Goal: Transaction & Acquisition: Purchase product/service

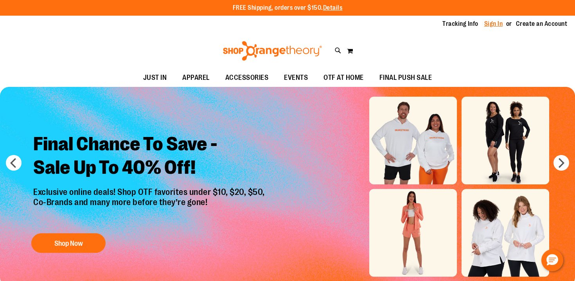
click at [492, 27] on link "Sign In" at bounding box center [494, 24] width 19 height 9
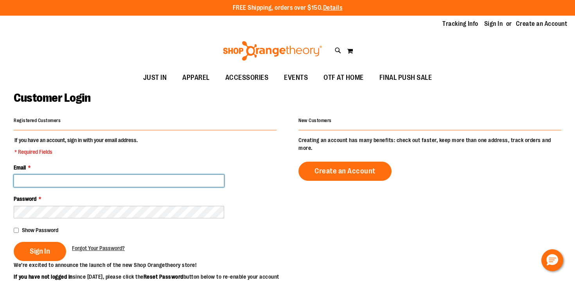
click at [41, 183] on input "Email *" at bounding box center [119, 181] width 211 height 13
type input "**********"
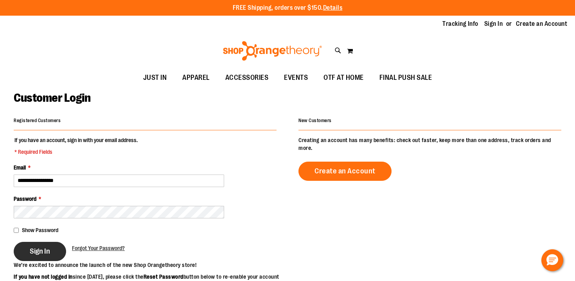
click at [33, 249] on span "Sign In" at bounding box center [40, 251] width 20 height 9
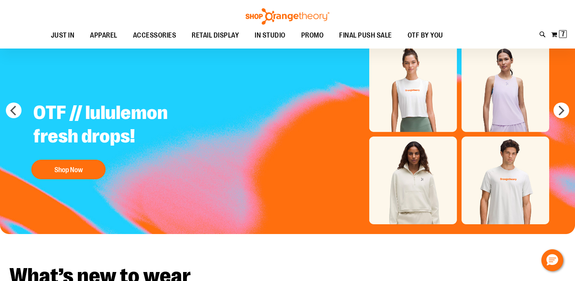
scroll to position [46, 0]
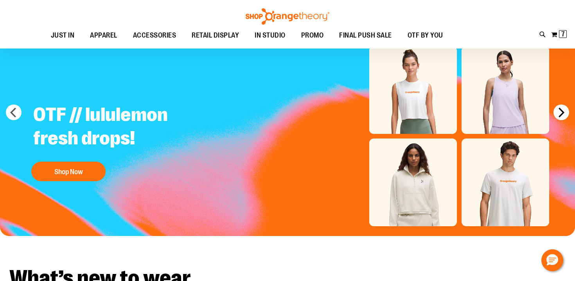
click at [562, 110] on button "next" at bounding box center [562, 113] width 16 height 16
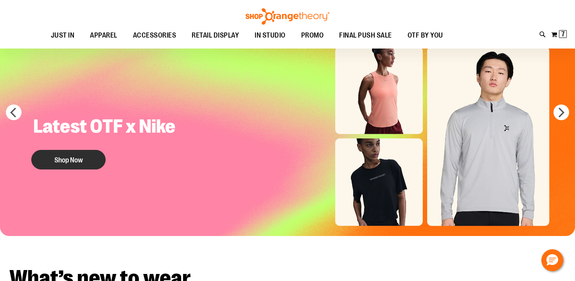
click at [67, 163] on button "Shop Now" at bounding box center [68, 160] width 74 height 20
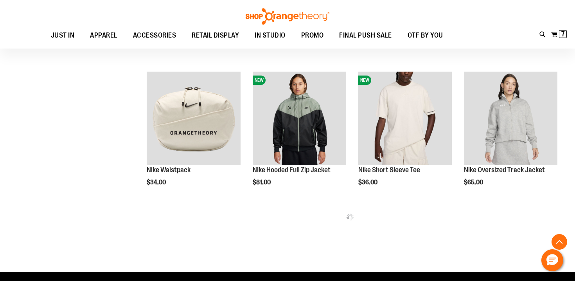
scroll to position [294, 0]
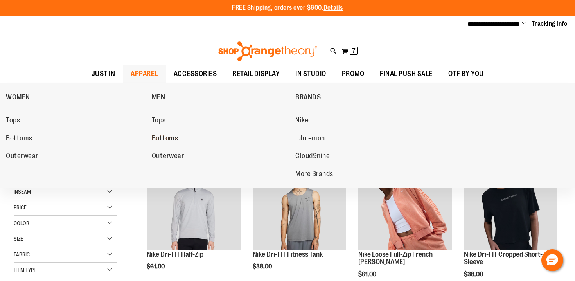
click at [164, 139] on span "Bottoms" at bounding box center [165, 139] width 27 height 10
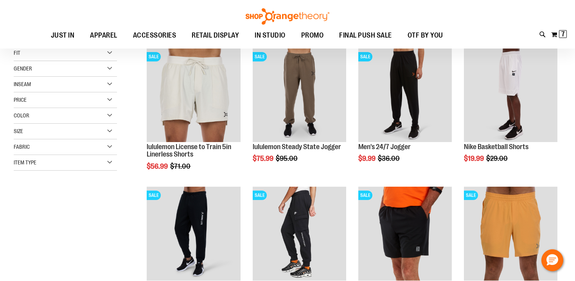
scroll to position [111, 0]
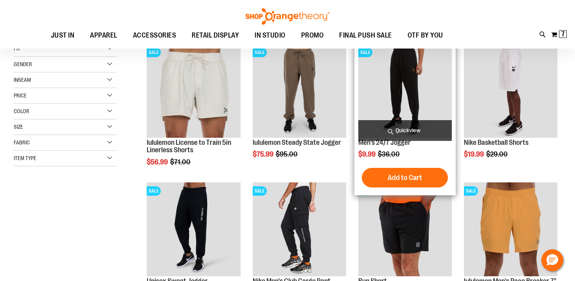
click at [406, 85] on img "product" at bounding box center [406, 91] width 94 height 94
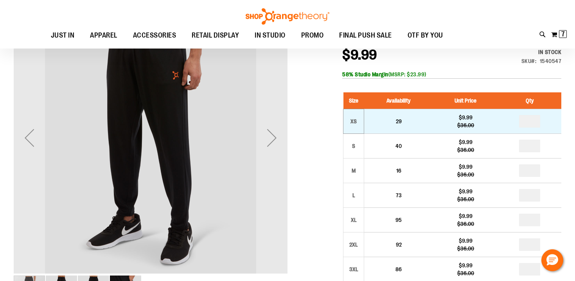
scroll to position [32, 0]
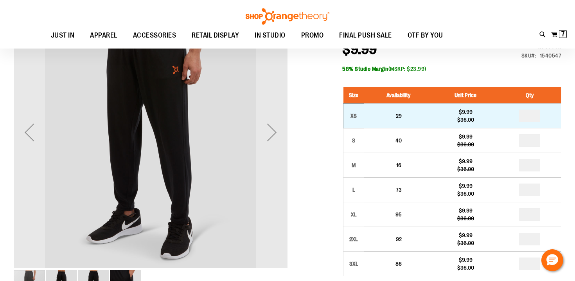
click at [360, 120] on td "XS" at bounding box center [354, 116] width 21 height 25
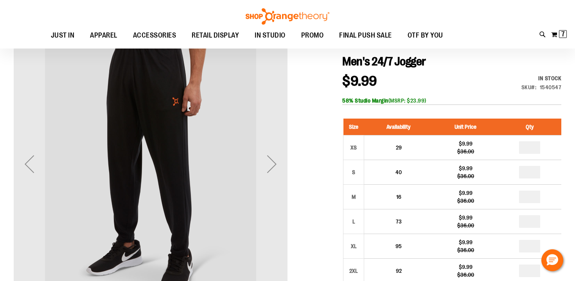
scroll to position [7, 0]
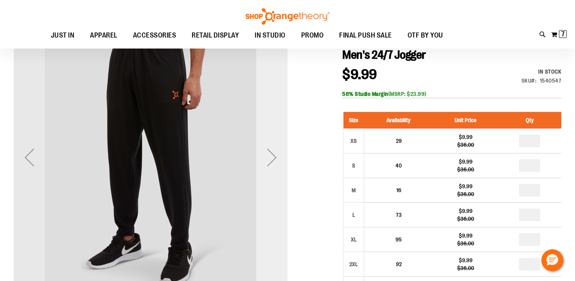
click at [269, 150] on div "Next" at bounding box center [271, 157] width 31 height 31
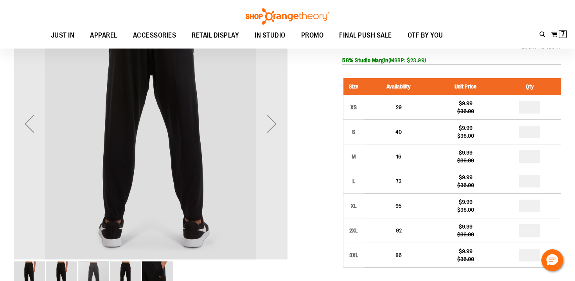
scroll to position [36, 0]
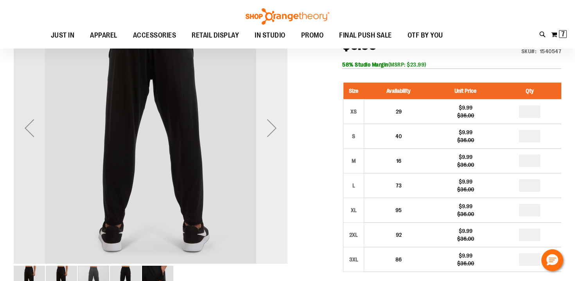
click at [280, 139] on div "Next" at bounding box center [271, 127] width 31 height 31
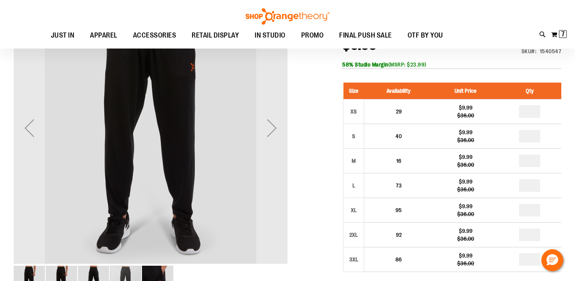
scroll to position [18, 0]
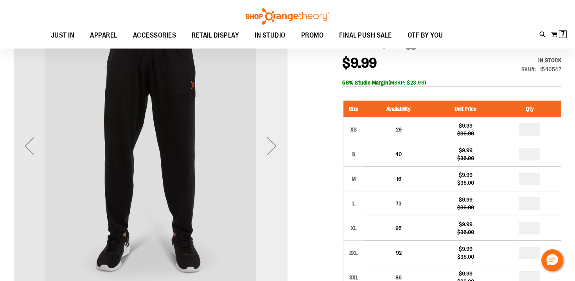
click at [272, 137] on div "Next" at bounding box center [271, 145] width 31 height 31
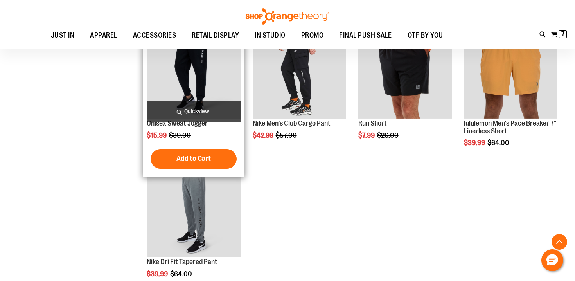
scroll to position [177, 0]
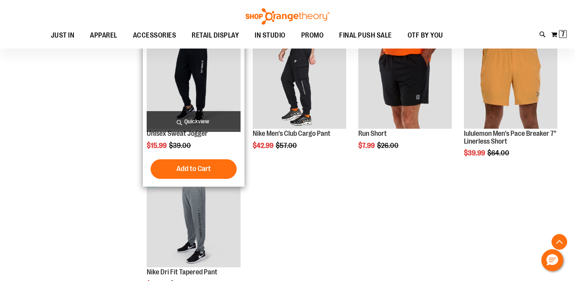
click at [185, 84] on img "product" at bounding box center [194, 82] width 94 height 94
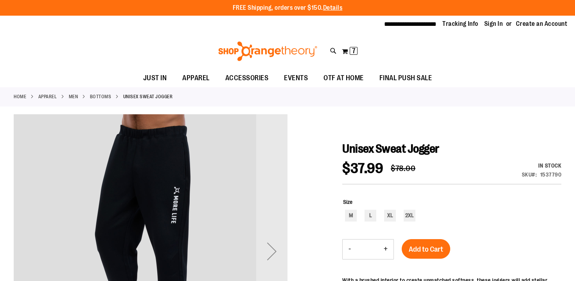
scroll to position [47, 0]
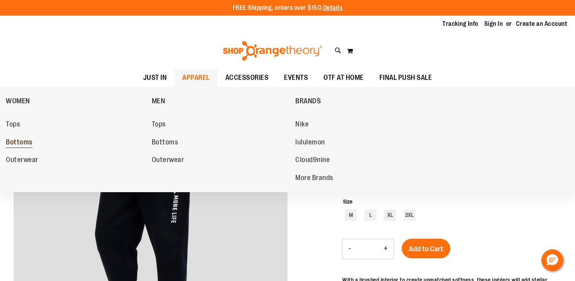
click at [18, 141] on span "Bottoms" at bounding box center [19, 143] width 27 height 10
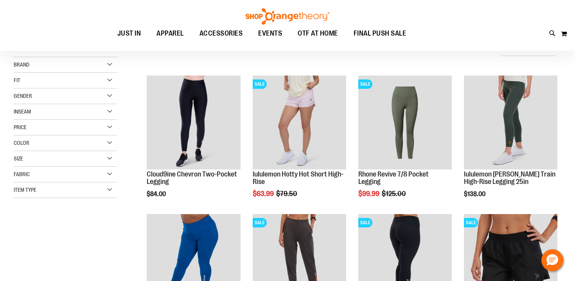
scroll to position [89, 0]
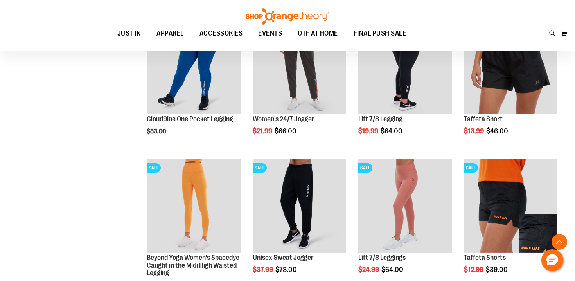
scroll to position [278, 0]
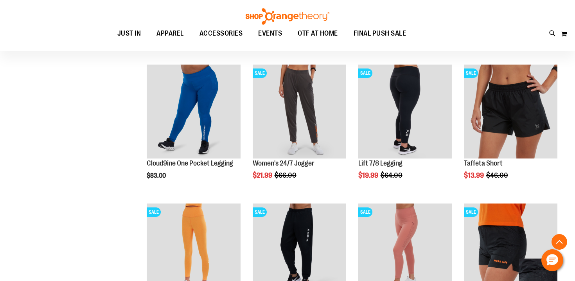
scroll to position [235, 0]
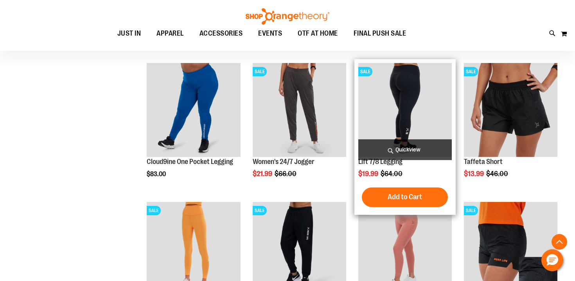
click at [402, 129] on img "product" at bounding box center [406, 110] width 94 height 94
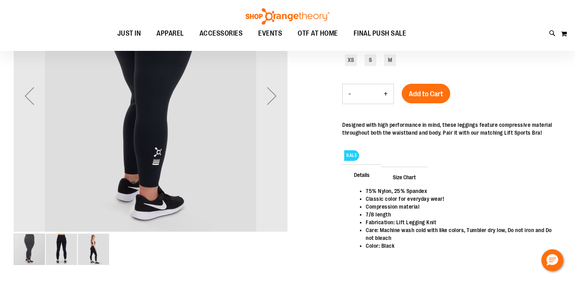
scroll to position [69, 0]
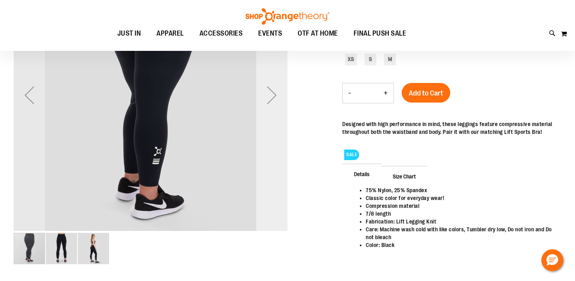
click at [268, 104] on div "Next" at bounding box center [271, 94] width 31 height 31
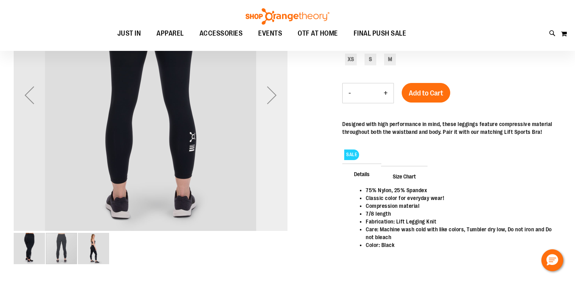
click at [268, 104] on div "Next" at bounding box center [271, 94] width 31 height 31
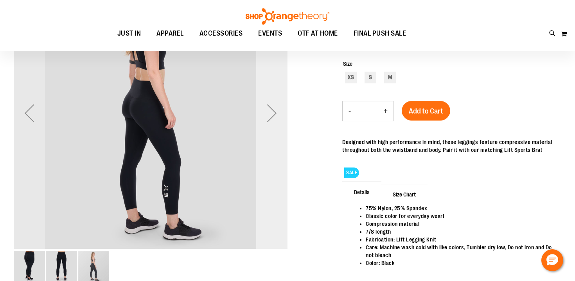
scroll to position [47, 0]
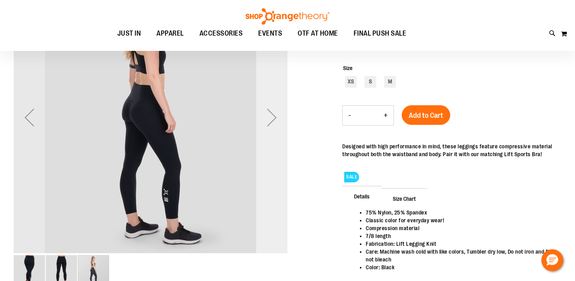
click at [270, 114] on div "Next" at bounding box center [271, 117] width 31 height 31
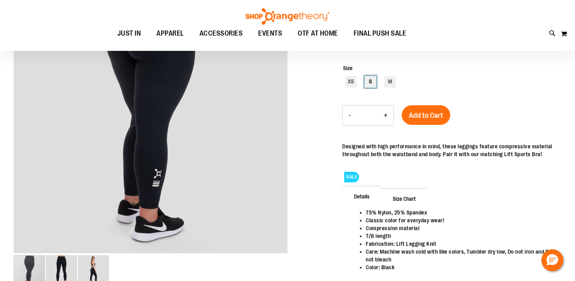
click at [368, 86] on div "S" at bounding box center [371, 82] width 12 height 12
type input "***"
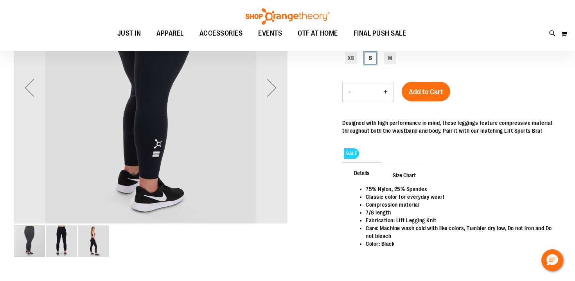
scroll to position [74, 0]
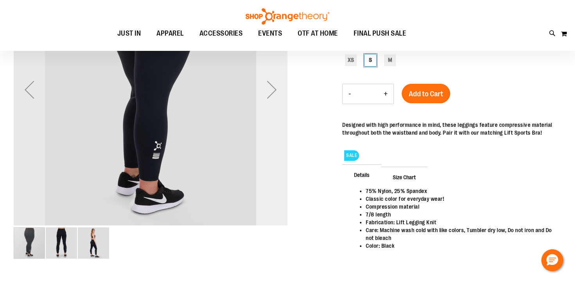
click at [270, 108] on div "Next" at bounding box center [271, 90] width 31 height 274
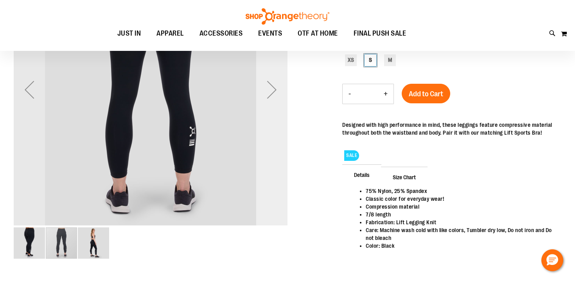
click at [270, 108] on div "Next" at bounding box center [271, 90] width 31 height 274
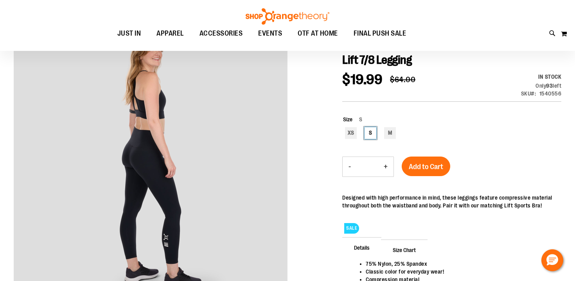
scroll to position [0, 0]
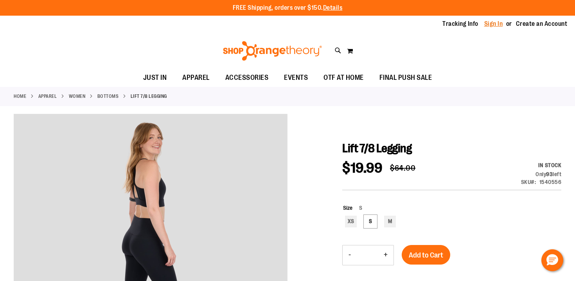
click at [491, 22] on link "Sign In" at bounding box center [494, 24] width 19 height 9
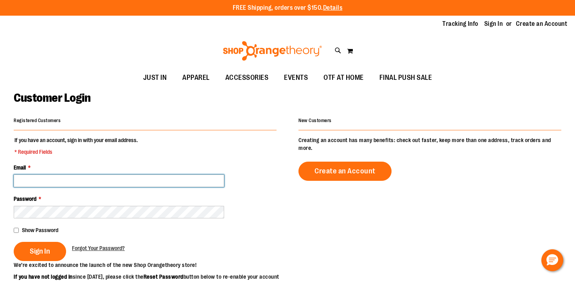
click at [124, 181] on input "Email *" at bounding box center [119, 181] width 211 height 13
type input "**********"
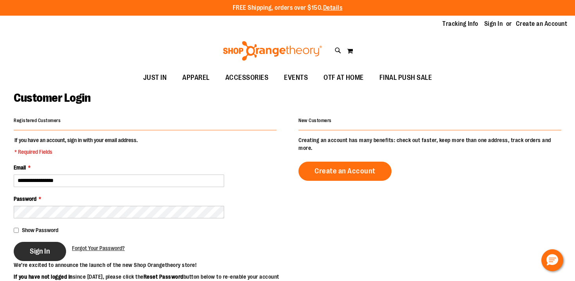
click at [50, 252] on button "Sign In" at bounding box center [40, 251] width 52 height 19
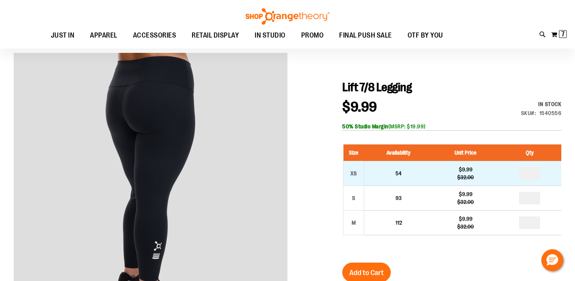
scroll to position [87, 0]
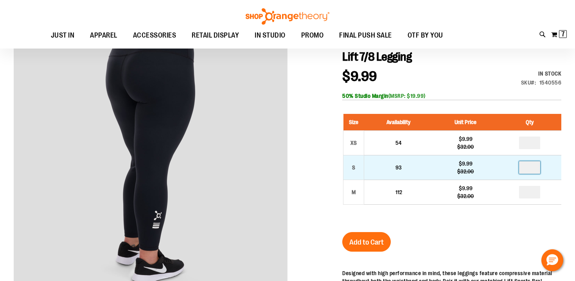
click at [536, 168] on input "number" at bounding box center [529, 167] width 21 height 13
type input "*"
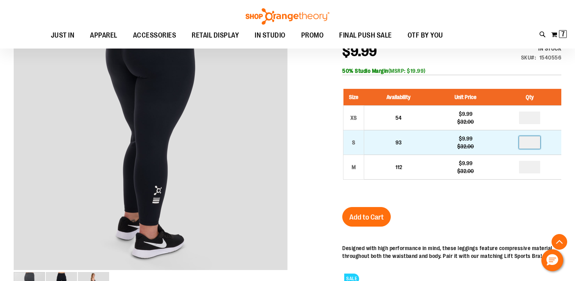
scroll to position [128, 0]
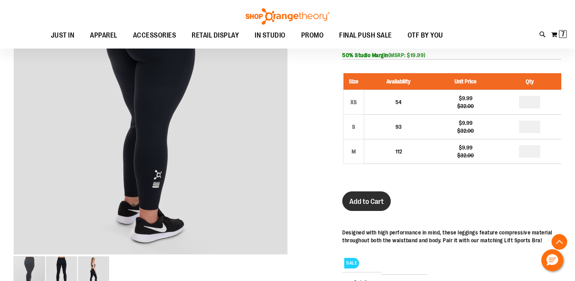
click at [365, 208] on button "Add to Cart" at bounding box center [367, 201] width 49 height 20
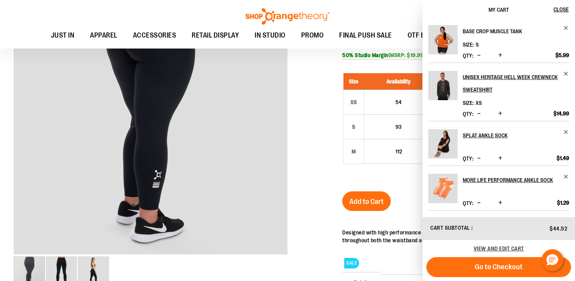
scroll to position [54, 0]
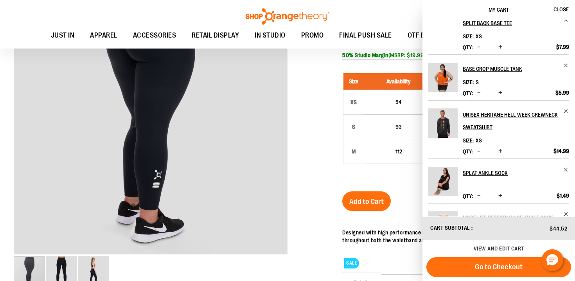
click at [304, 137] on div at bounding box center [288, 185] width 548 height 407
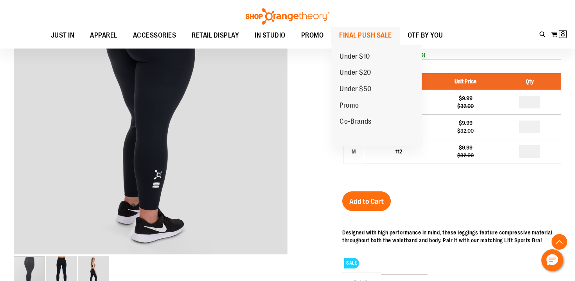
click at [359, 37] on span "FINAL PUSH SALE" at bounding box center [365, 36] width 53 height 18
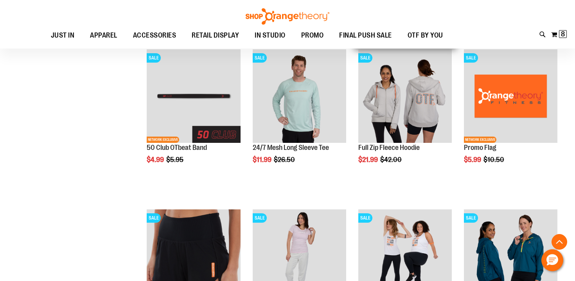
scroll to position [184, 0]
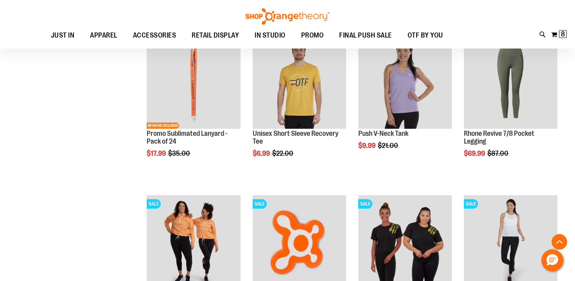
scroll to position [676, 0]
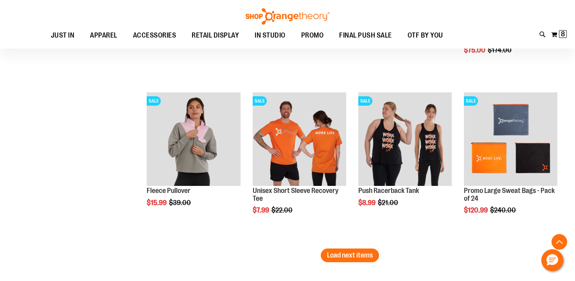
scroll to position [1270, 0]
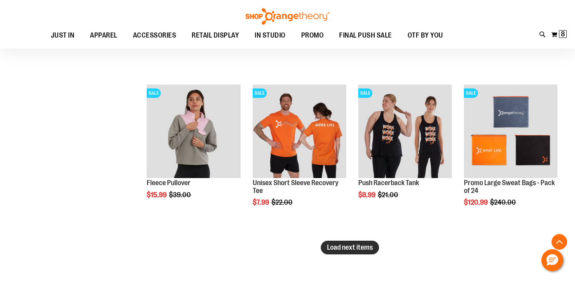
click at [343, 246] on span "Load next items" at bounding box center [350, 247] width 46 height 8
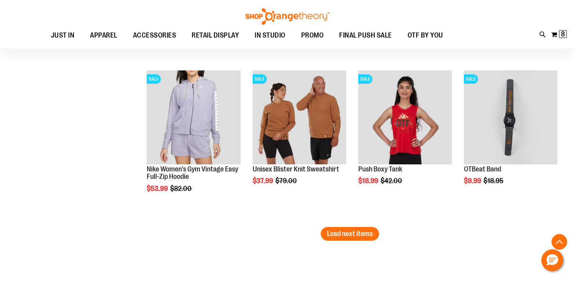
scroll to position [1767, 0]
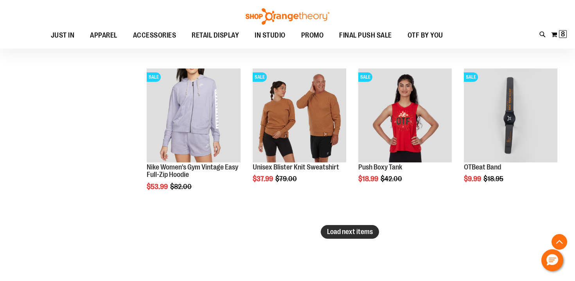
click at [341, 232] on span "Load next items" at bounding box center [350, 232] width 46 height 8
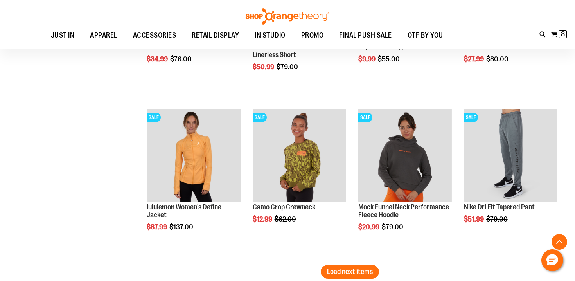
scroll to position [2210, 0]
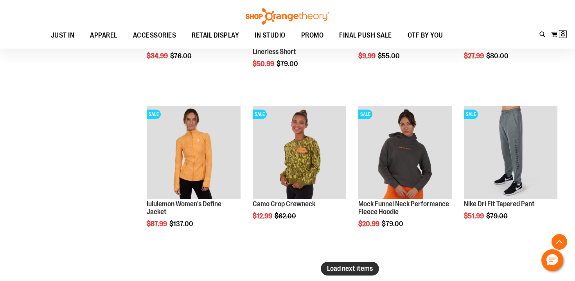
click at [347, 269] on span "Load next items" at bounding box center [350, 269] width 46 height 8
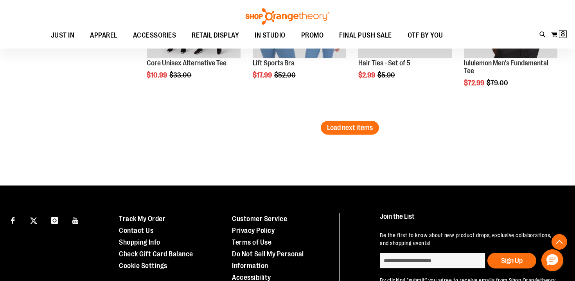
scroll to position [2833, 0]
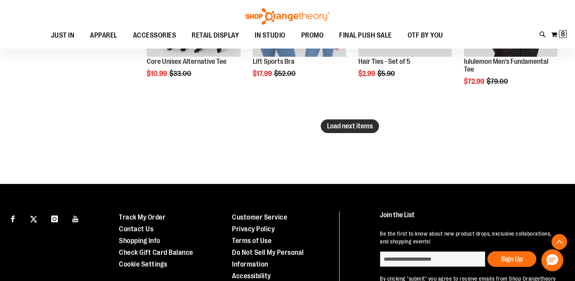
click at [324, 129] on button "Load next items" at bounding box center [350, 126] width 58 height 14
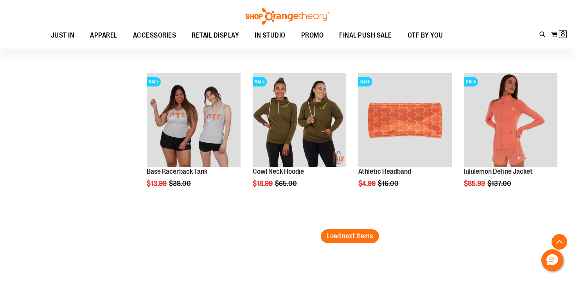
scroll to position [3207, 0]
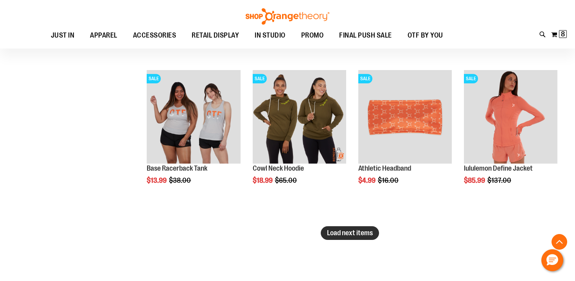
click at [345, 232] on span "Load next items" at bounding box center [350, 233] width 46 height 8
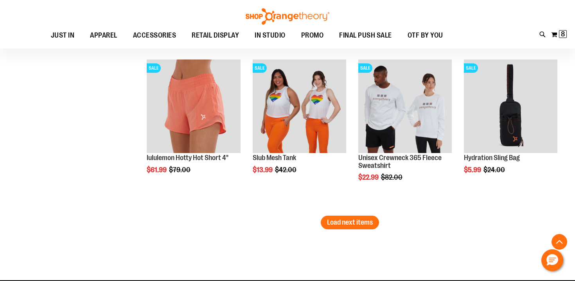
scroll to position [3701, 0]
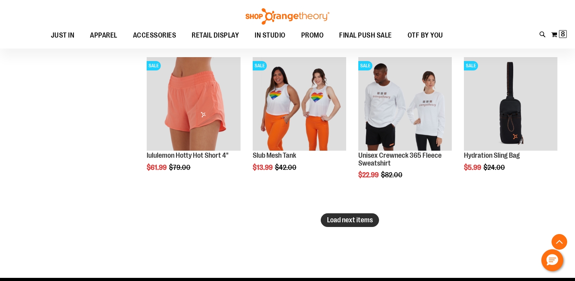
click at [343, 218] on span "Load next items" at bounding box center [350, 220] width 46 height 8
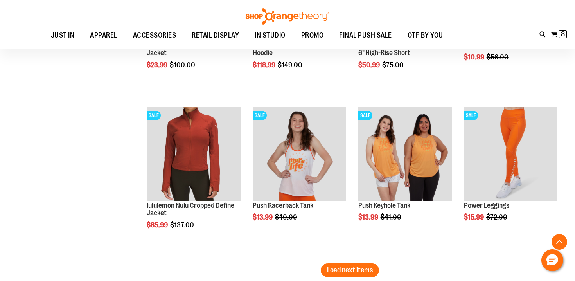
scroll to position [4132, 0]
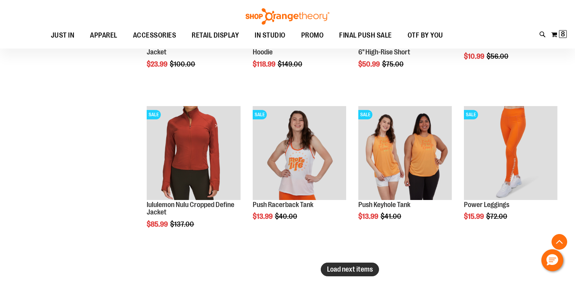
click at [345, 273] on span "Load next items" at bounding box center [350, 269] width 46 height 8
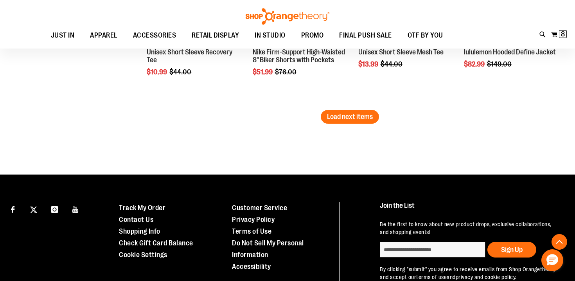
scroll to position [4765, 0]
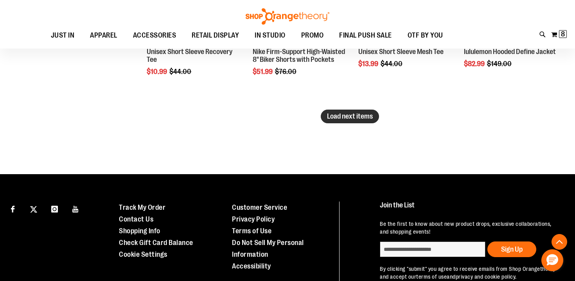
click at [338, 116] on span "Load next items" at bounding box center [350, 116] width 46 height 8
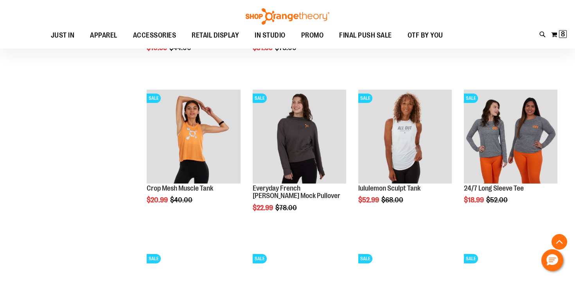
scroll to position [4789, 0]
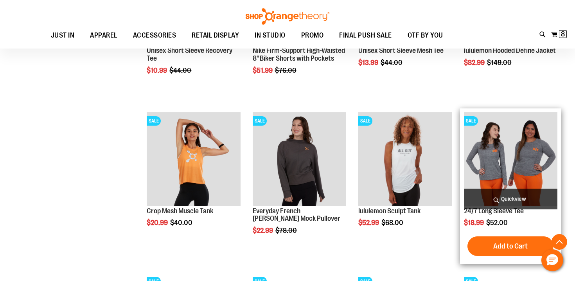
scroll to position [4764, 0]
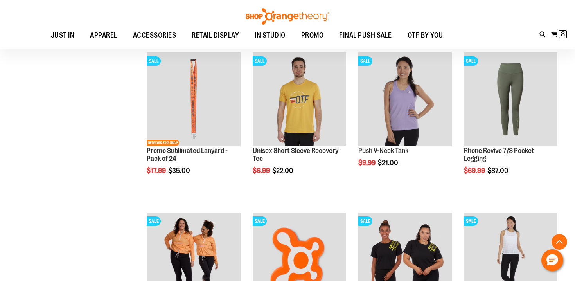
scroll to position [197, 0]
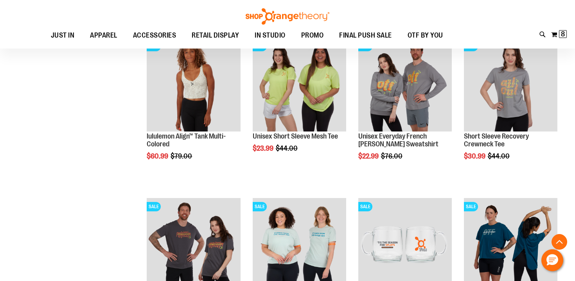
scroll to position [5000, 0]
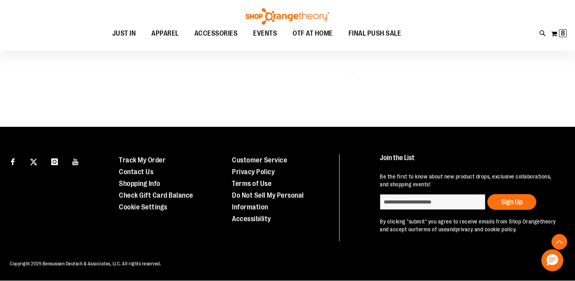
scroll to position [493, 0]
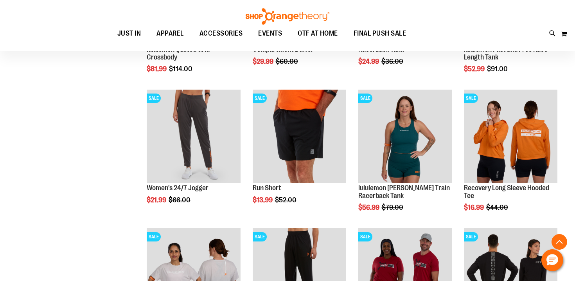
scroll to position [368, 0]
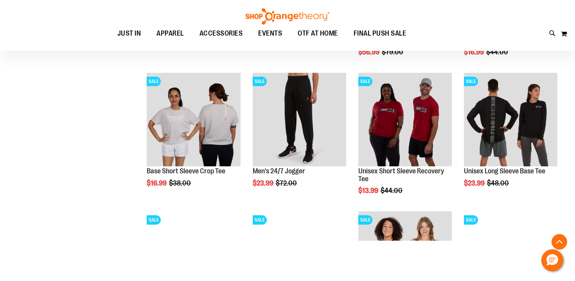
scroll to position [523, 0]
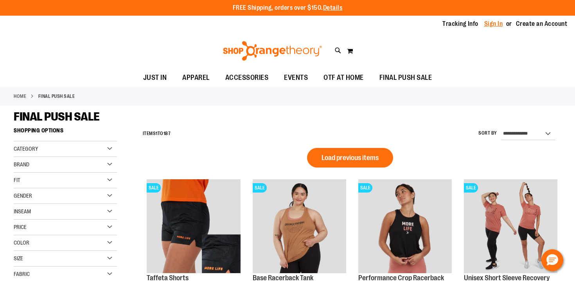
click at [497, 28] on link "Sign In" at bounding box center [494, 24] width 19 height 9
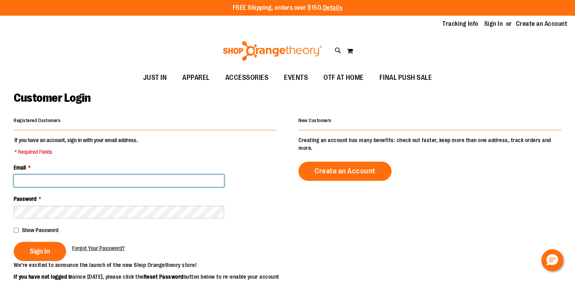
click at [177, 182] on input "Email *" at bounding box center [119, 181] width 211 height 13
type input "**********"
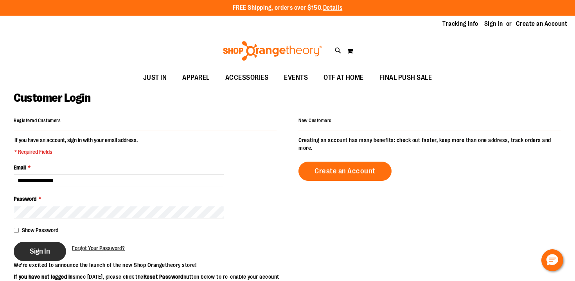
click at [51, 249] on button "Sign In" at bounding box center [40, 251] width 52 height 19
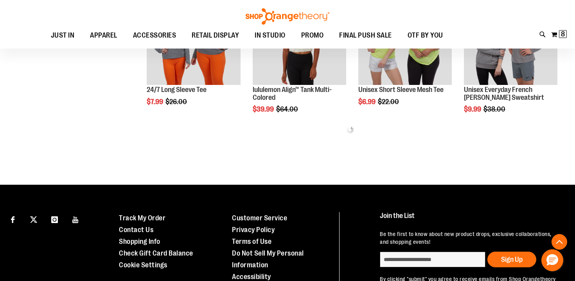
scroll to position [380, 0]
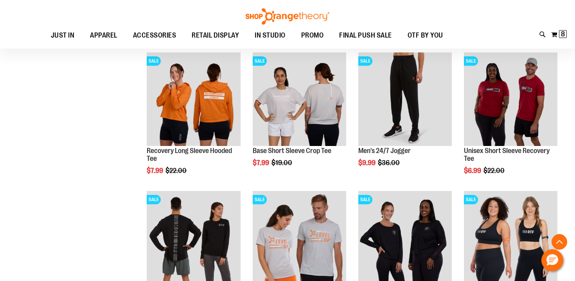
scroll to position [1003, 0]
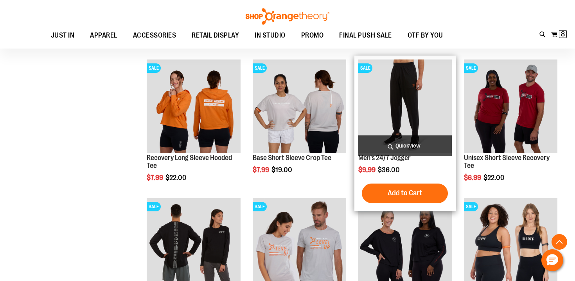
click at [406, 122] on img "product" at bounding box center [406, 106] width 94 height 94
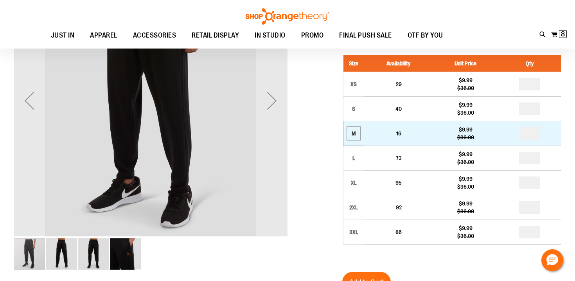
scroll to position [59, 0]
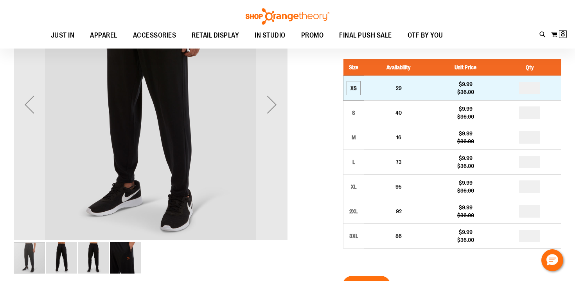
click at [355, 88] on div "XS" at bounding box center [354, 88] width 12 height 12
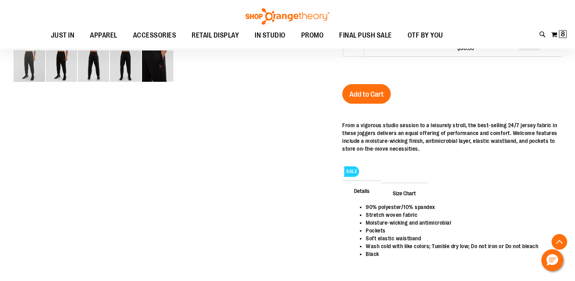
scroll to position [251, 0]
click at [407, 193] on span "Size Chart" at bounding box center [404, 193] width 47 height 20
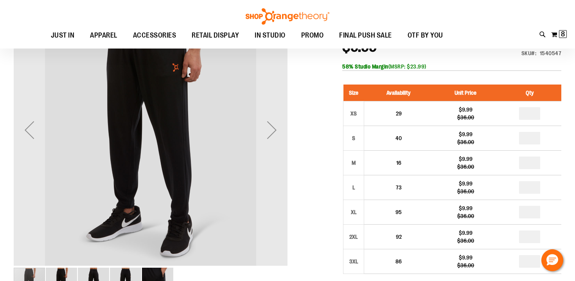
scroll to position [34, 0]
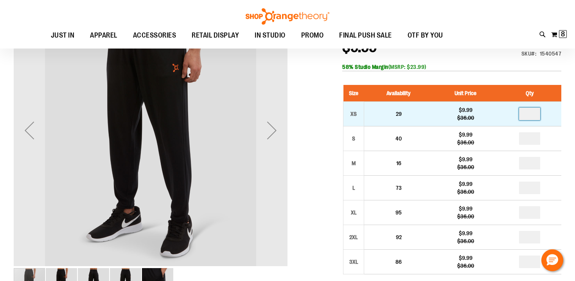
click at [529, 114] on input "number" at bounding box center [529, 114] width 21 height 13
type input "*"
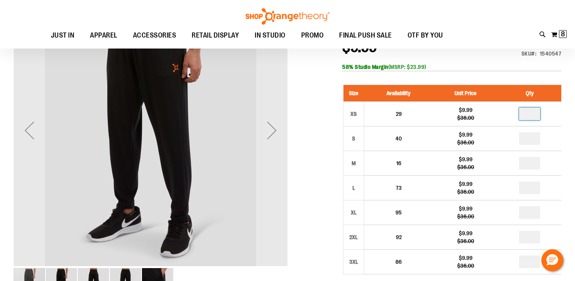
click at [330, 160] on div at bounding box center [288, 280] width 548 height 575
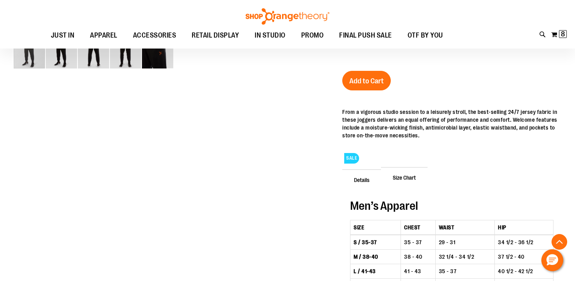
scroll to position [260, 0]
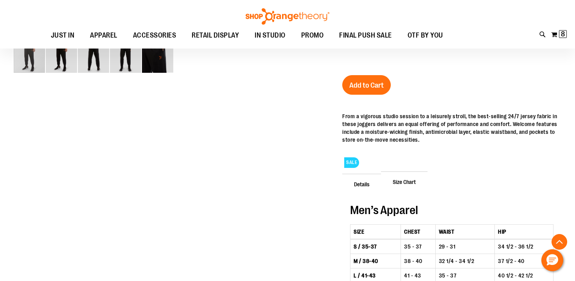
click at [368, 179] on span "Details" at bounding box center [362, 184] width 39 height 20
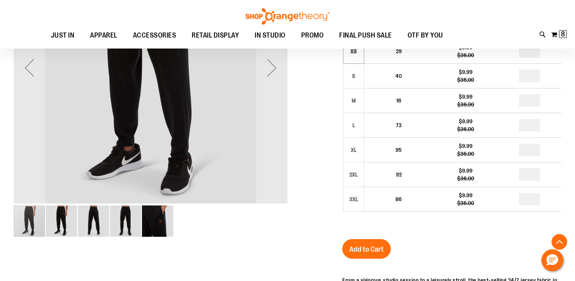
scroll to position [137, 0]
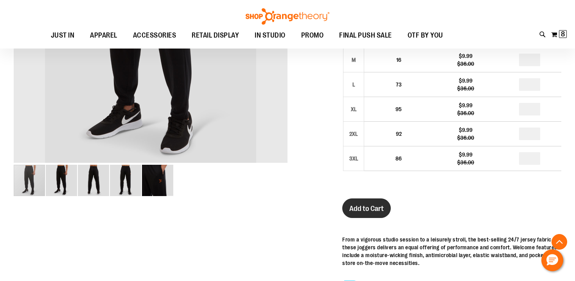
click at [368, 203] on button "Add to Cart" at bounding box center [367, 208] width 49 height 20
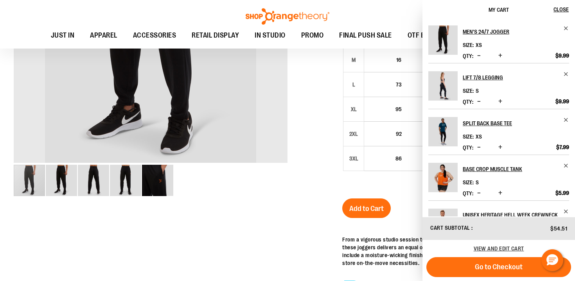
click at [134, 178] on img "image 4 of 5" at bounding box center [125, 180] width 31 height 31
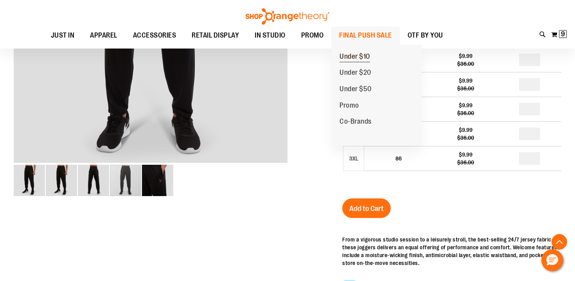
click at [354, 55] on span "Under $10" at bounding box center [355, 57] width 31 height 10
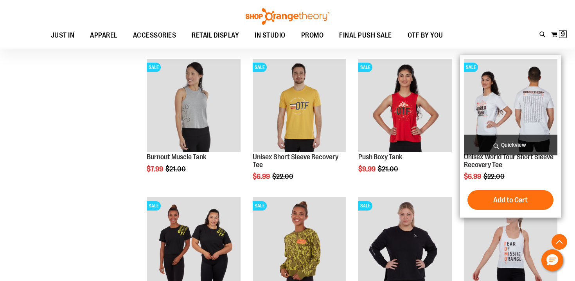
scroll to position [373, 0]
click at [507, 148] on span "Quickview" at bounding box center [511, 145] width 94 height 21
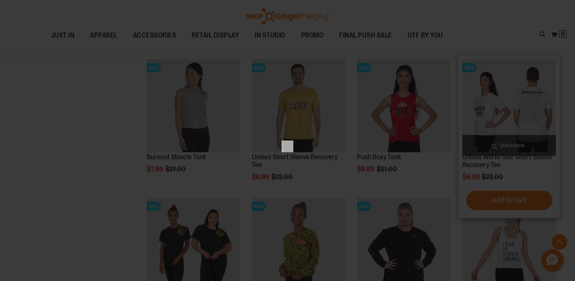
scroll to position [0, 0]
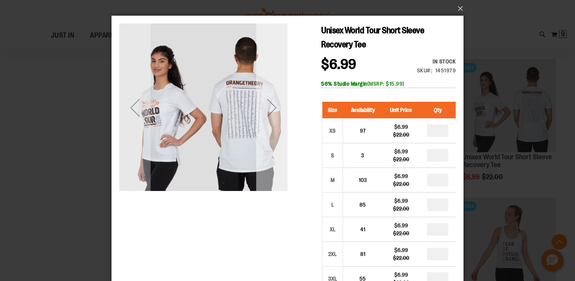
click at [272, 126] on div "Next" at bounding box center [271, 107] width 31 height 168
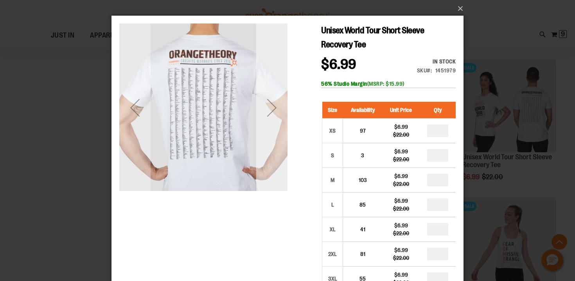
click at [272, 126] on div "Next" at bounding box center [271, 107] width 31 height 168
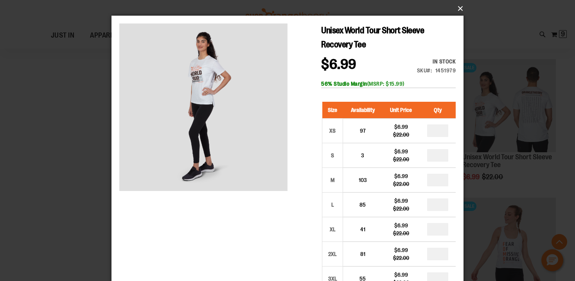
click at [459, 9] on button "×" at bounding box center [290, 8] width 352 height 17
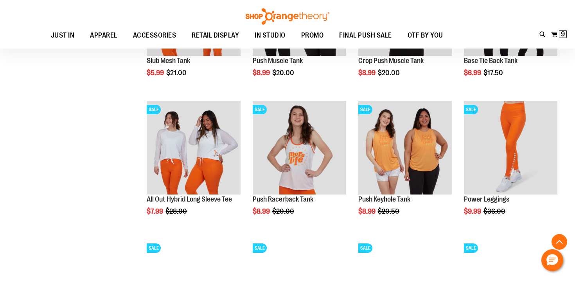
scroll to position [1190, 0]
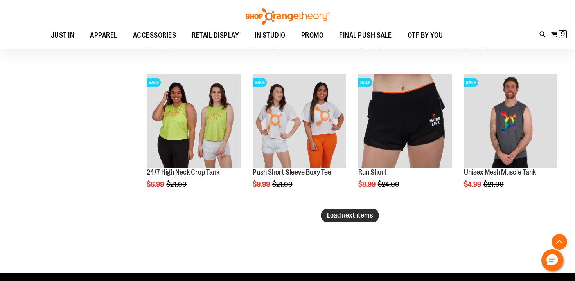
click at [366, 214] on span "Load next items" at bounding box center [350, 215] width 46 height 8
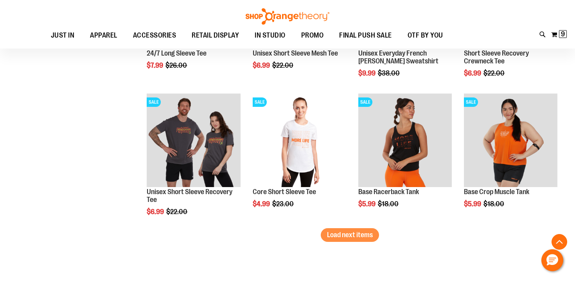
scroll to position [1591, 0]
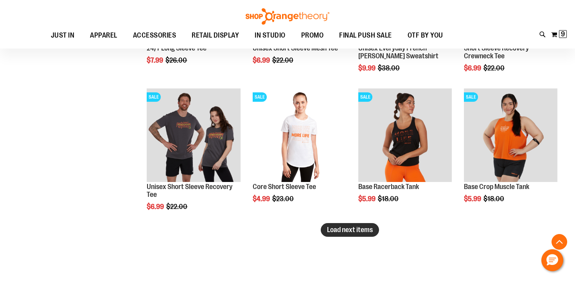
click at [343, 230] on span "Load next items" at bounding box center [350, 230] width 46 height 8
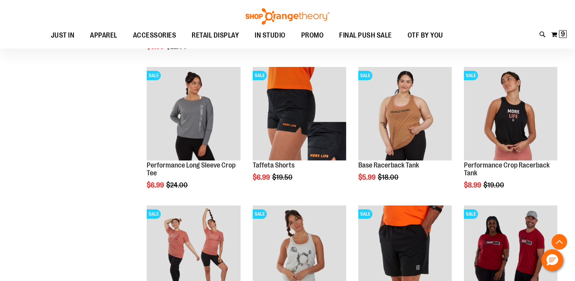
scroll to position [1751, 0]
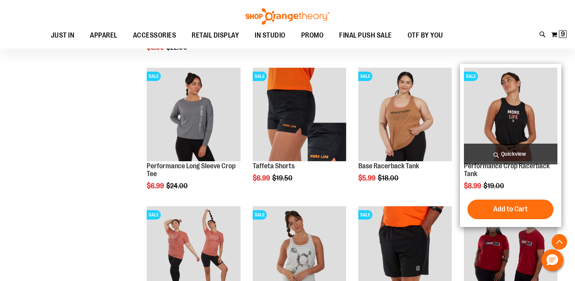
click at [522, 158] on span "Quickview" at bounding box center [511, 154] width 94 height 21
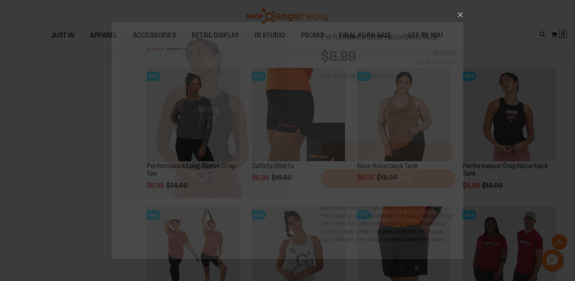
scroll to position [0, 0]
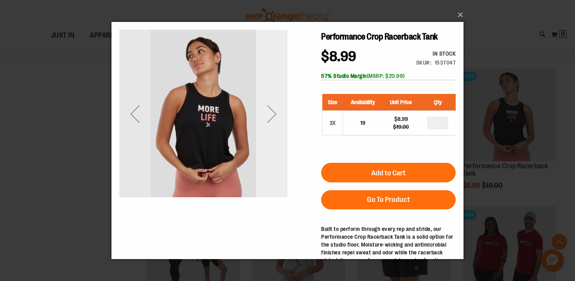
click at [274, 122] on div "Next" at bounding box center [271, 113] width 31 height 31
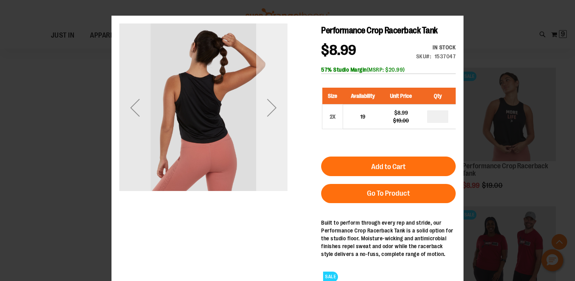
click at [275, 115] on div "Next" at bounding box center [271, 107] width 31 height 31
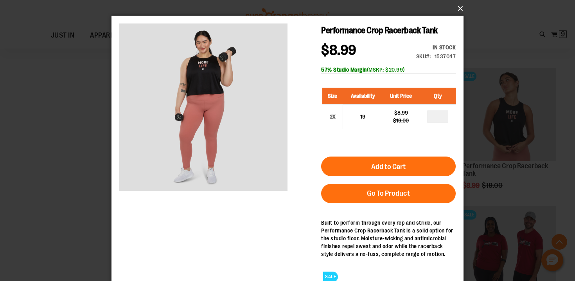
click at [458, 9] on button "×" at bounding box center [290, 8] width 352 height 17
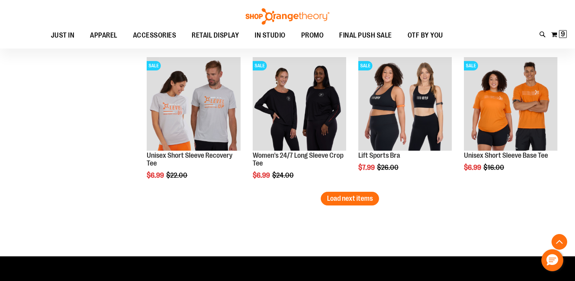
scroll to position [2039, 0]
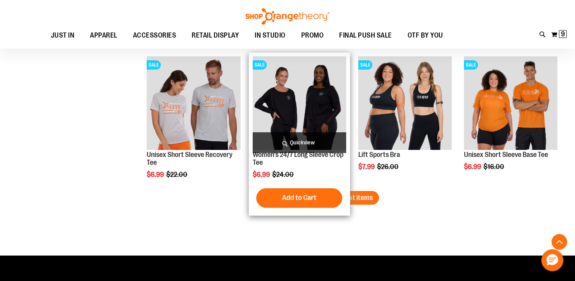
click at [316, 140] on span "Quickview" at bounding box center [300, 142] width 94 height 21
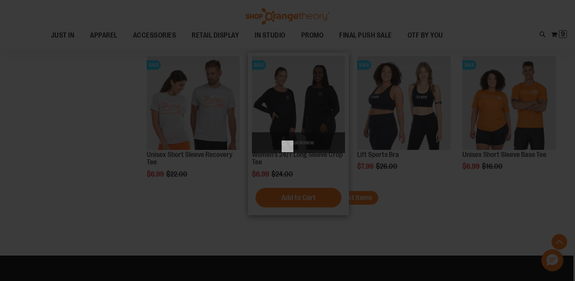
scroll to position [0, 0]
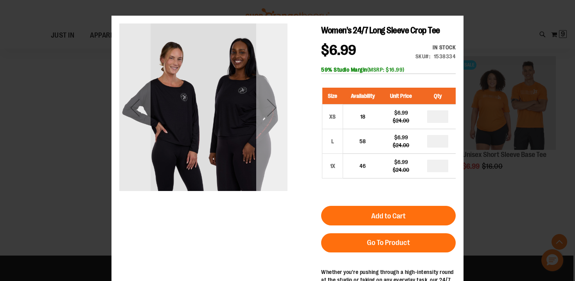
click at [278, 120] on div "Next" at bounding box center [271, 107] width 31 height 31
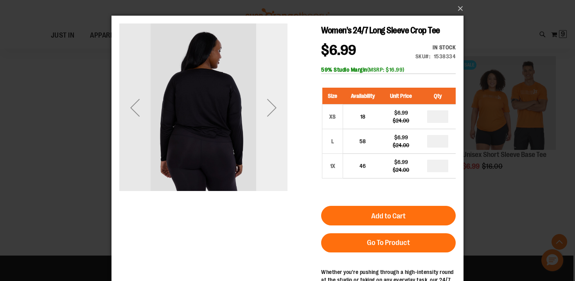
click at [278, 120] on div "Next" at bounding box center [271, 107] width 31 height 31
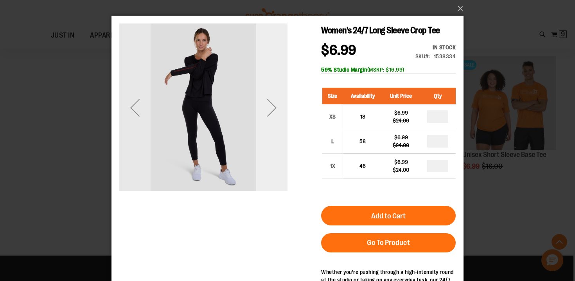
click at [277, 120] on div "Next" at bounding box center [271, 107] width 31 height 31
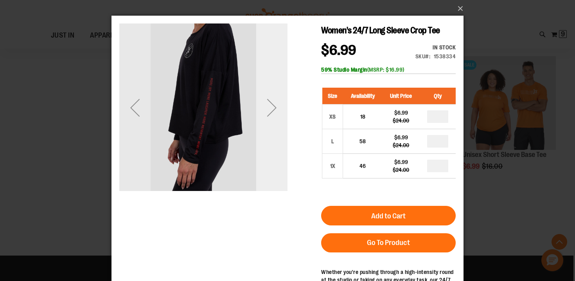
click at [277, 120] on div "Next" at bounding box center [271, 107] width 31 height 31
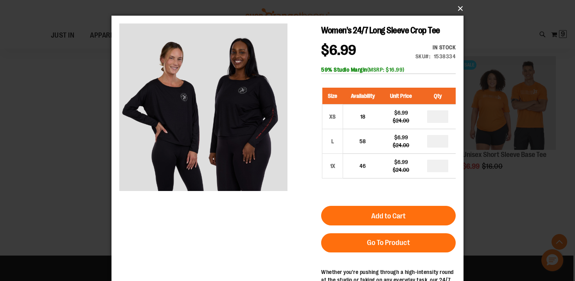
click at [463, 5] on button "×" at bounding box center [290, 8] width 352 height 17
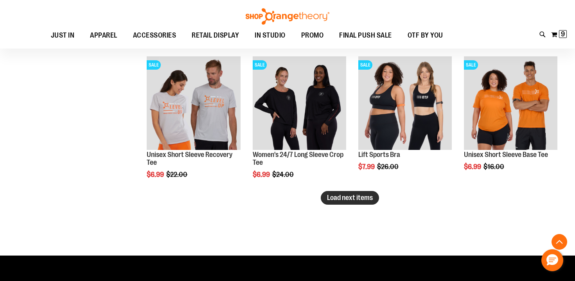
click at [328, 203] on button "Load next items" at bounding box center [350, 198] width 58 height 14
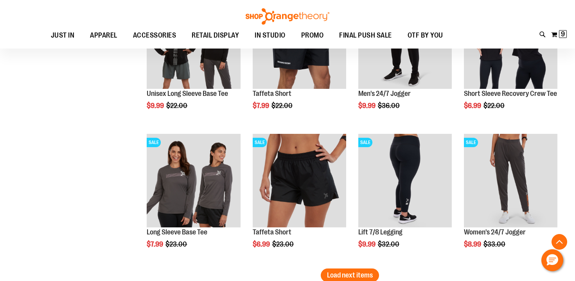
scroll to position [2454, 0]
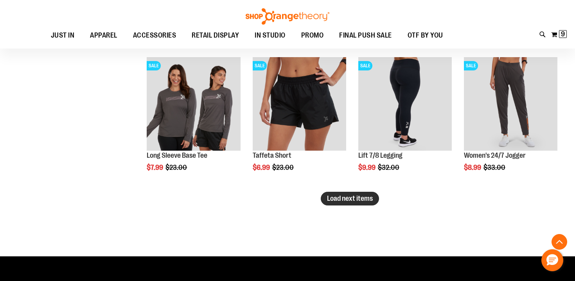
click at [339, 200] on span "Load next items" at bounding box center [350, 199] width 46 height 8
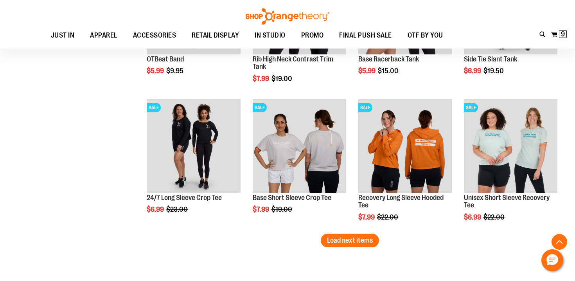
scroll to position [2829, 0]
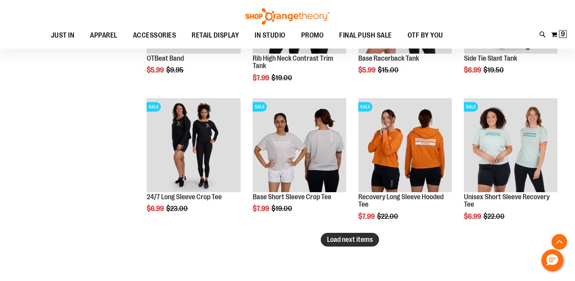
click at [366, 240] on span "Load next items" at bounding box center [350, 240] width 46 height 8
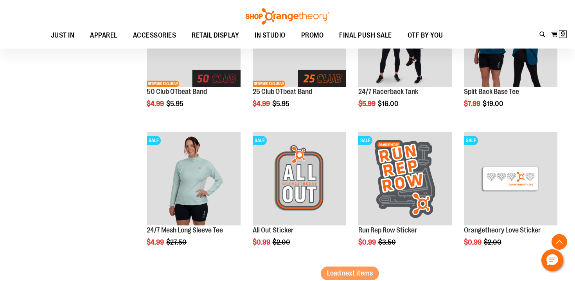
scroll to position [3237, 0]
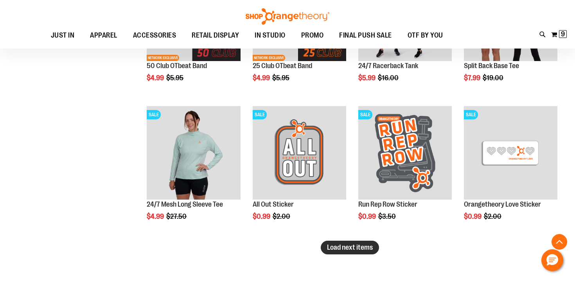
click at [341, 249] on span "Load next items" at bounding box center [350, 247] width 46 height 8
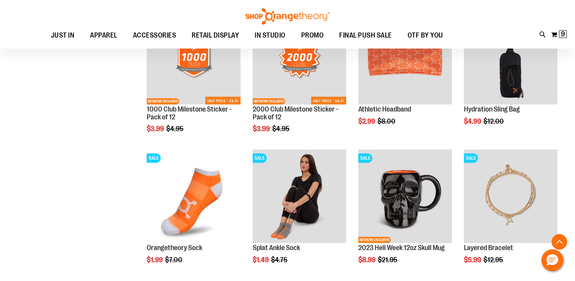
scroll to position [3648, 0]
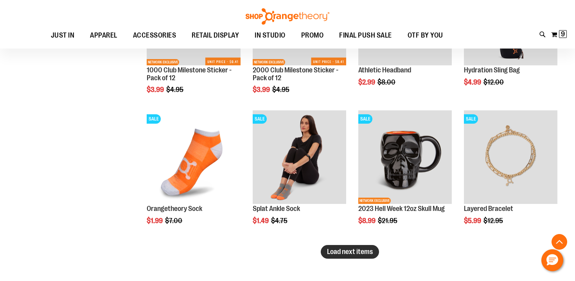
click at [350, 255] on span "Load next items" at bounding box center [350, 252] width 46 height 8
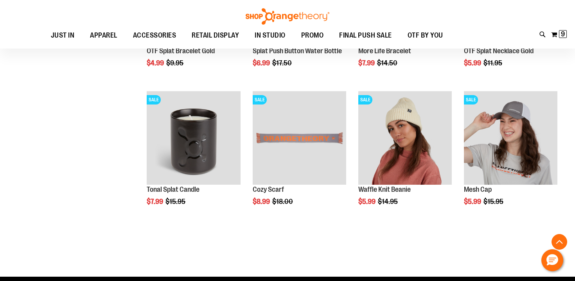
scroll to position [4084, 0]
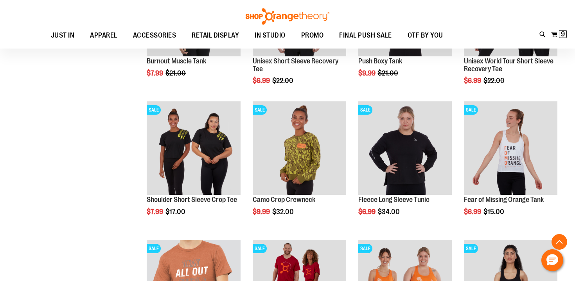
scroll to position [508, 0]
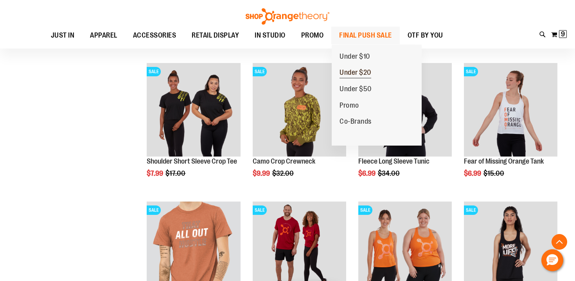
click at [364, 69] on span "Under $20" at bounding box center [356, 74] width 32 height 10
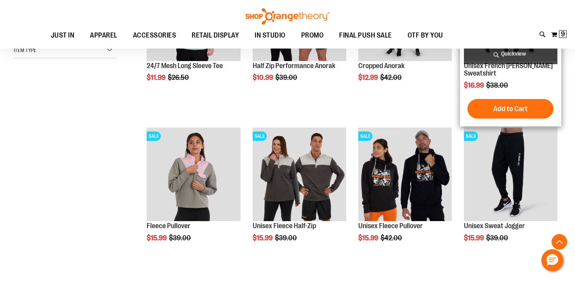
scroll to position [188, 0]
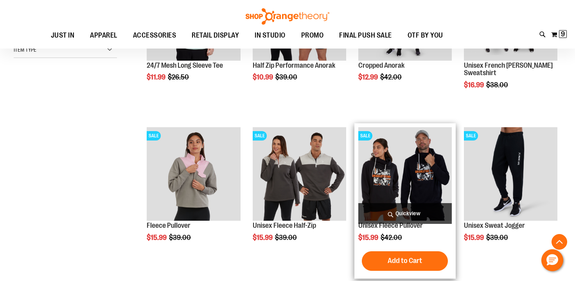
click at [396, 220] on span "Quickview" at bounding box center [406, 213] width 94 height 21
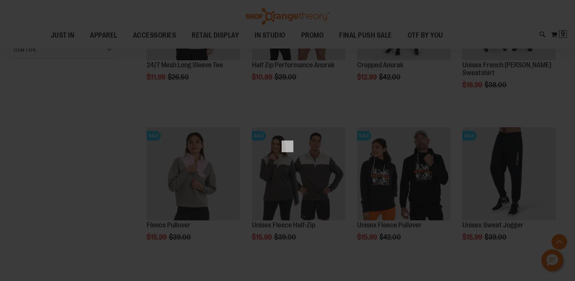
scroll to position [0, 0]
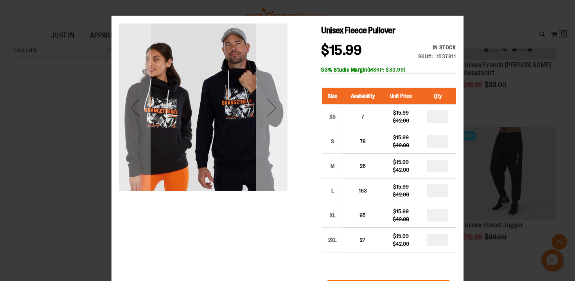
click at [272, 126] on div "Next" at bounding box center [271, 107] width 31 height 168
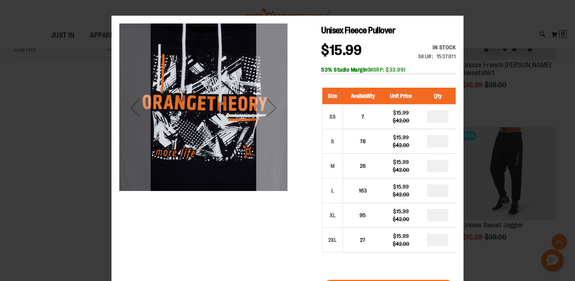
click at [272, 126] on div "Next" at bounding box center [271, 107] width 31 height 168
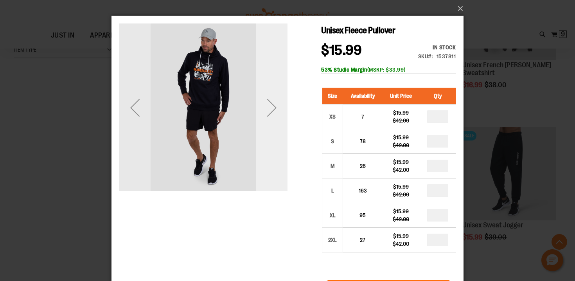
click at [272, 126] on div "Next" at bounding box center [271, 107] width 31 height 168
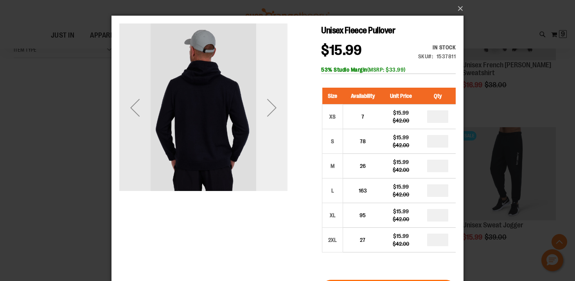
click at [272, 126] on div "Next" at bounding box center [271, 107] width 31 height 168
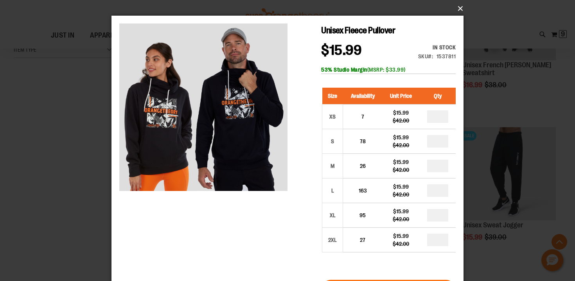
click at [461, 11] on button "×" at bounding box center [290, 8] width 352 height 17
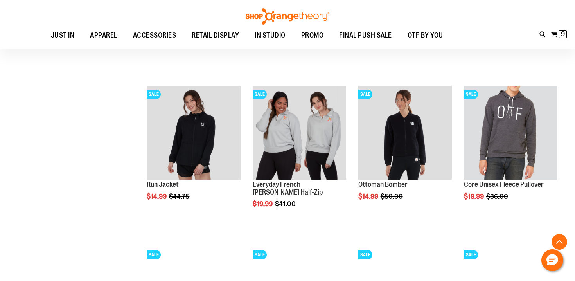
scroll to position [711, 0]
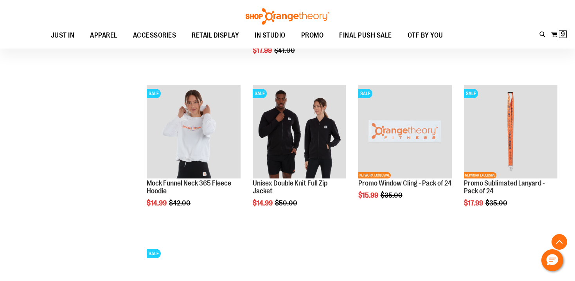
scroll to position [1066, 0]
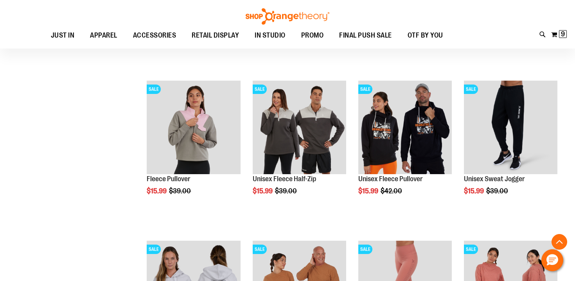
scroll to position [238, 0]
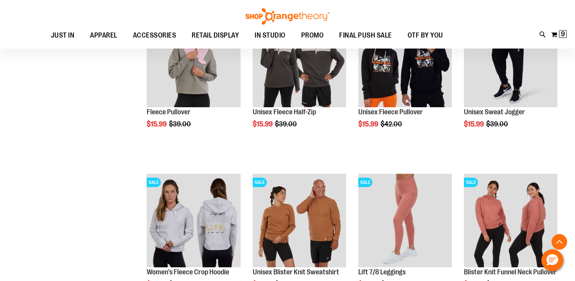
scroll to position [302, 0]
click at [561, 37] on span "9" at bounding box center [563, 34] width 4 height 8
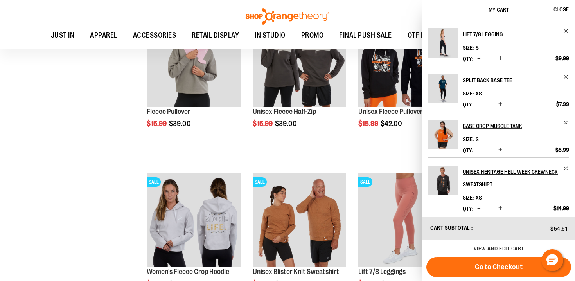
scroll to position [0, 0]
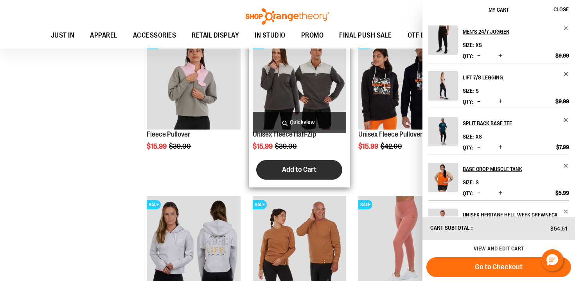
scroll to position [272, 0]
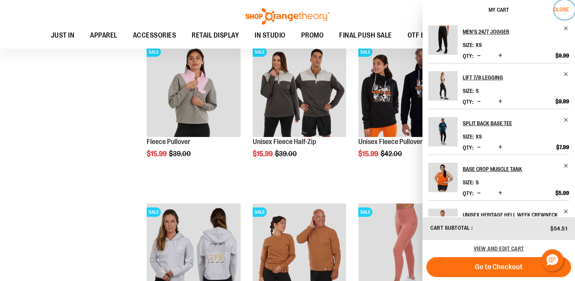
click at [568, 7] on span "Close" at bounding box center [561, 9] width 15 height 6
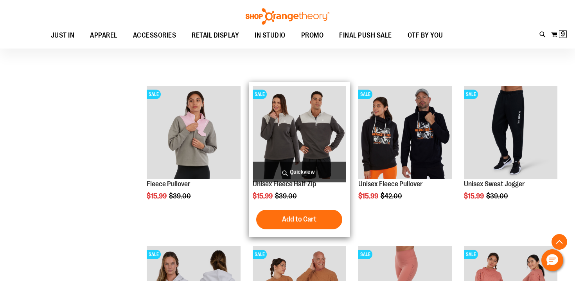
scroll to position [212, 0]
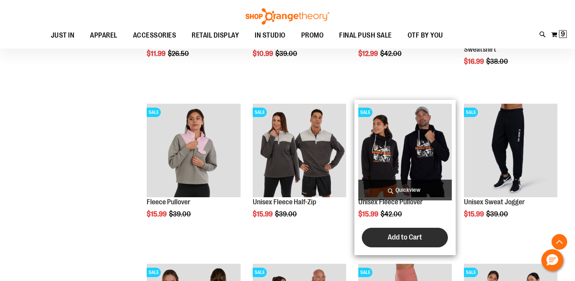
click at [406, 238] on span "Add to Cart" at bounding box center [405, 237] width 34 height 9
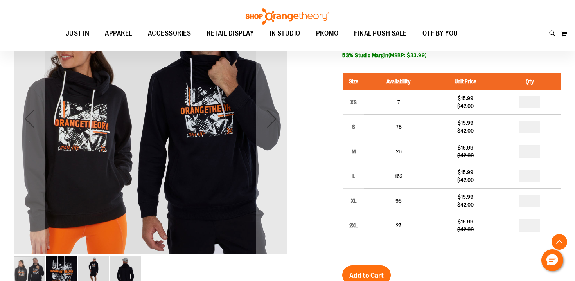
scroll to position [128, 0]
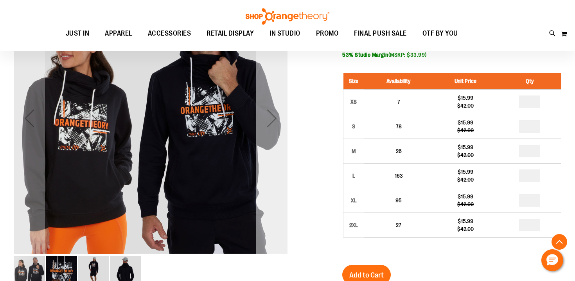
click at [274, 127] on div "Next" at bounding box center [271, 118] width 31 height 31
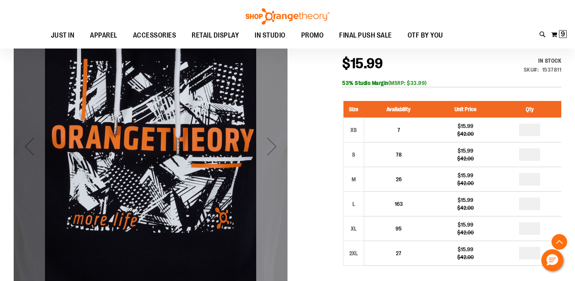
scroll to position [120, 0]
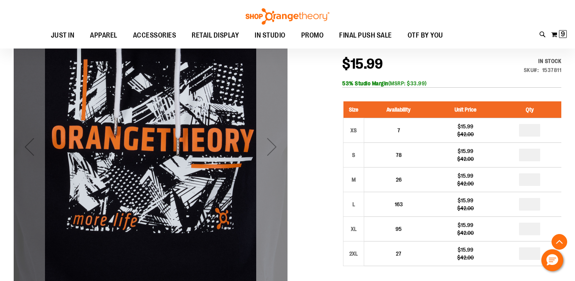
click at [278, 149] on div "Next" at bounding box center [271, 146] width 31 height 31
